Goal: Use online tool/utility: Utilize a website feature to perform a specific function

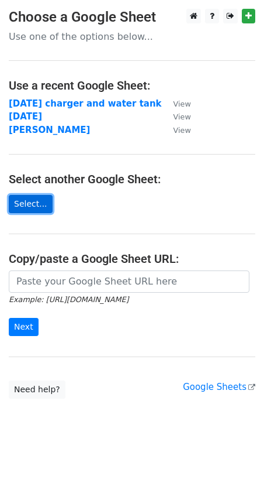
click at [25, 207] on link "Select..." at bounding box center [31, 204] width 44 height 18
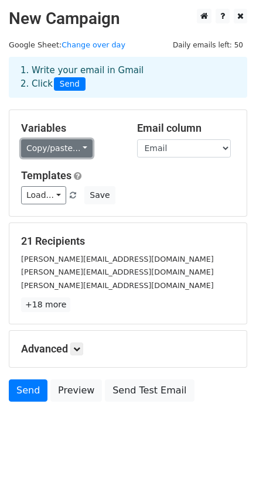
click at [77, 149] on link "Copy/paste..." at bounding box center [56, 148] width 71 height 18
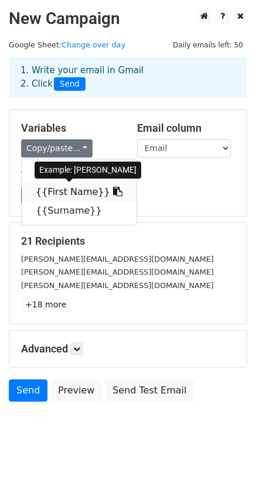
click at [56, 193] on link "{{First Name}}" at bounding box center [79, 192] width 115 height 19
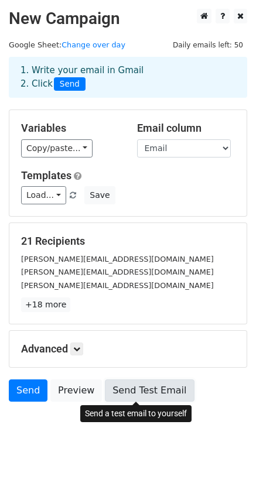
click at [134, 392] on link "Send Test Email" at bounding box center [149, 390] width 89 height 22
